Goal: Transaction & Acquisition: Purchase product/service

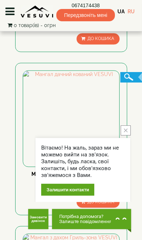
scroll to position [895, 0]
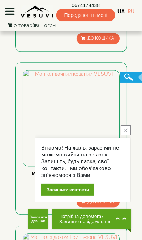
click at [126, 132] on icon "close button" at bounding box center [126, 131] width 4 height 4
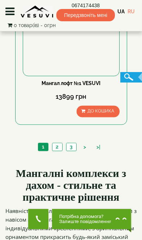
scroll to position [2458, 0]
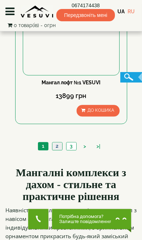
click at [57, 145] on link "2" at bounding box center [57, 146] width 10 height 8
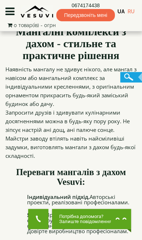
scroll to position [2601, 0]
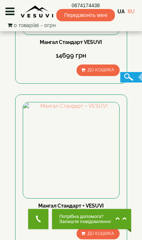
scroll to position [1362, 0]
